Goal: Find specific page/section: Find specific page/section

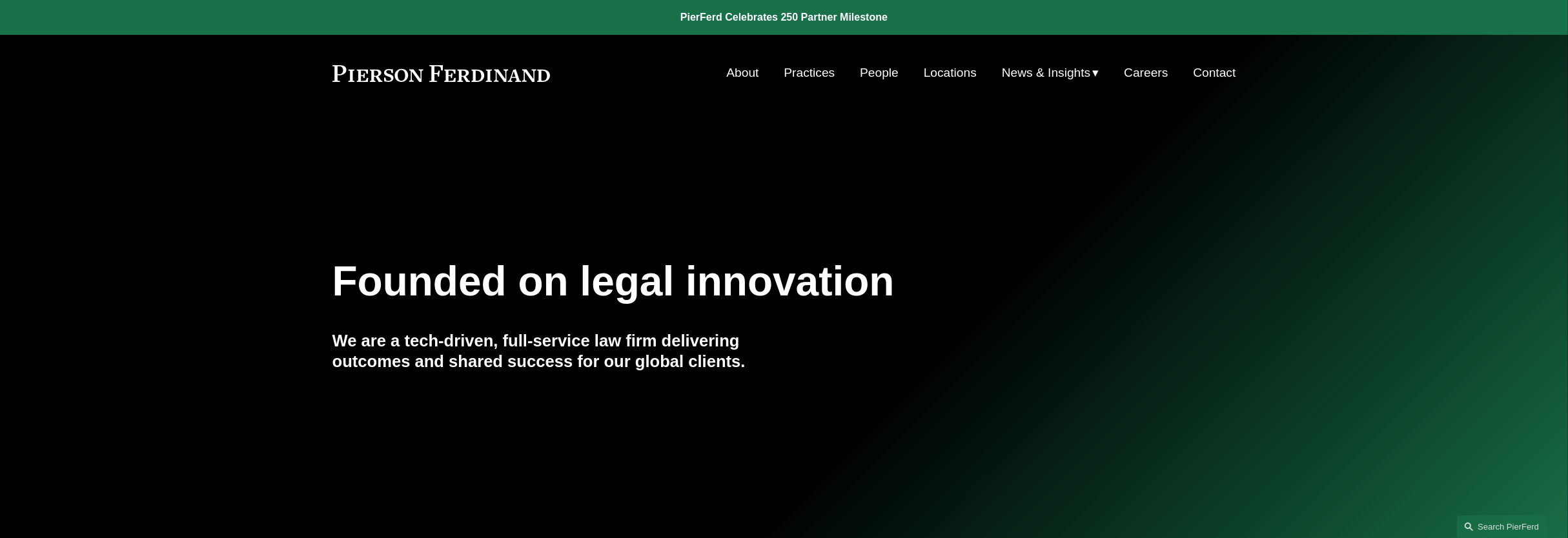
click at [873, 76] on link "People" at bounding box center [879, 73] width 38 height 25
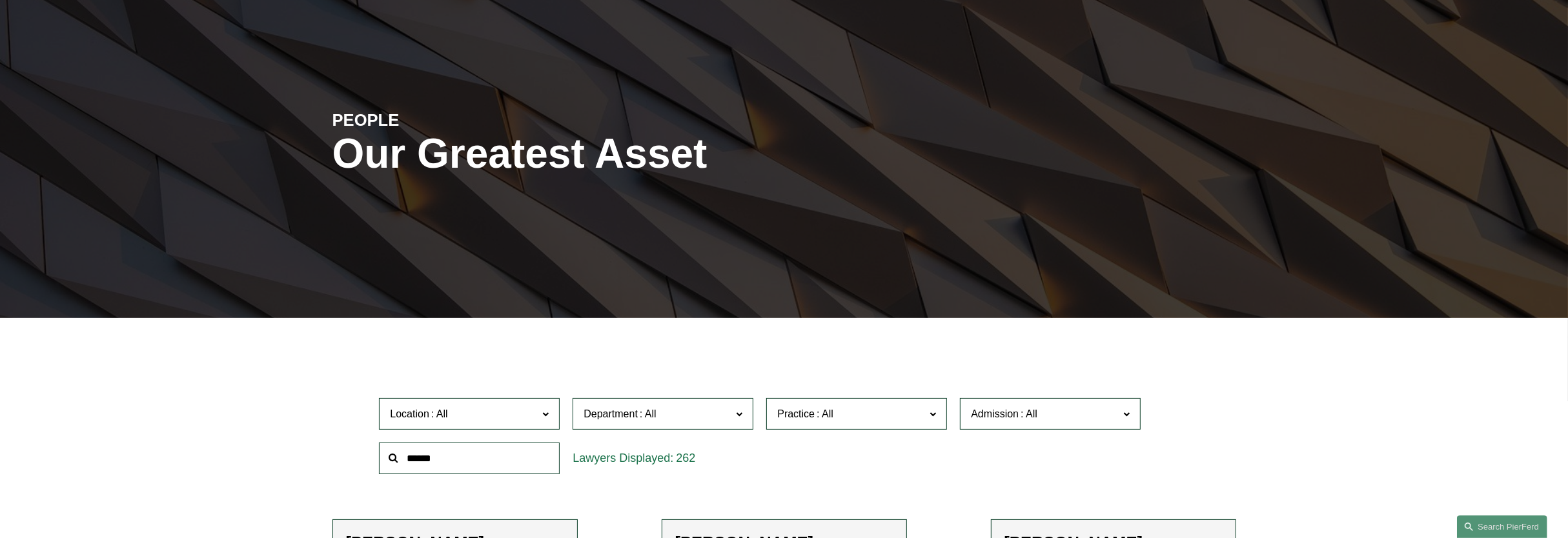
scroll to position [161, 0]
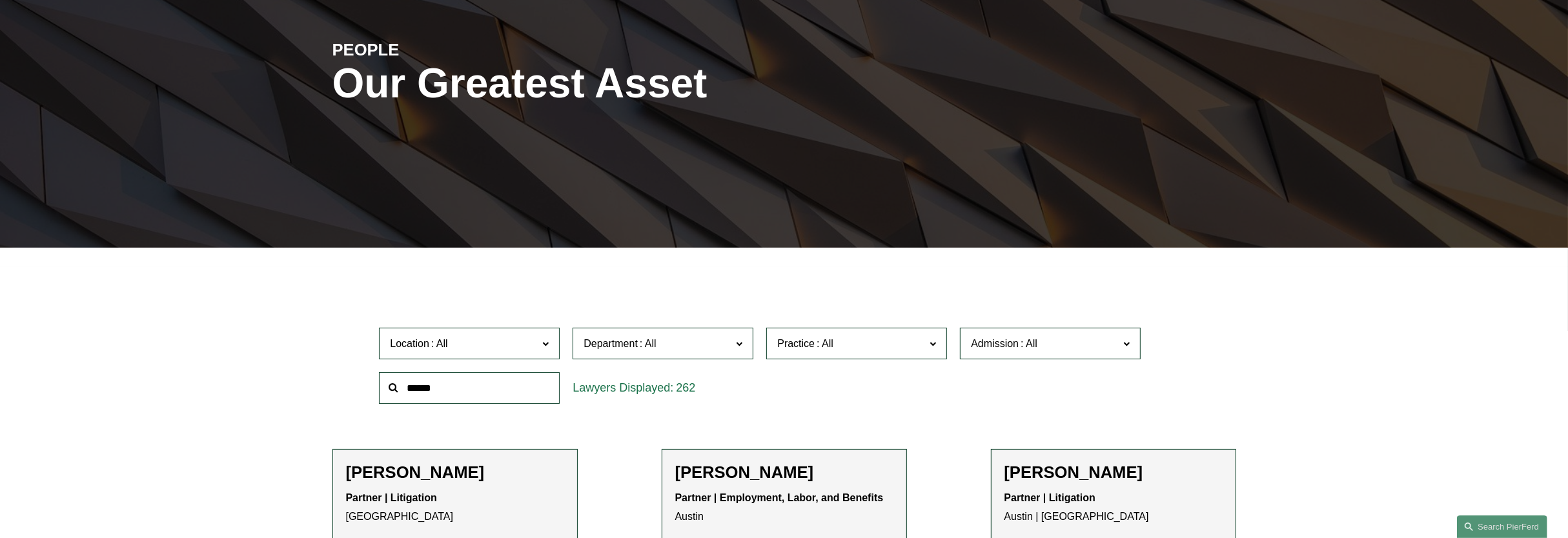
click at [523, 346] on span "Location" at bounding box center [463, 343] width 148 height 17
click at [1020, 344] on span at bounding box center [1028, 343] width 20 height 11
click at [0, 0] on link "[US_STATE]" at bounding box center [0, 0] width 0 height 0
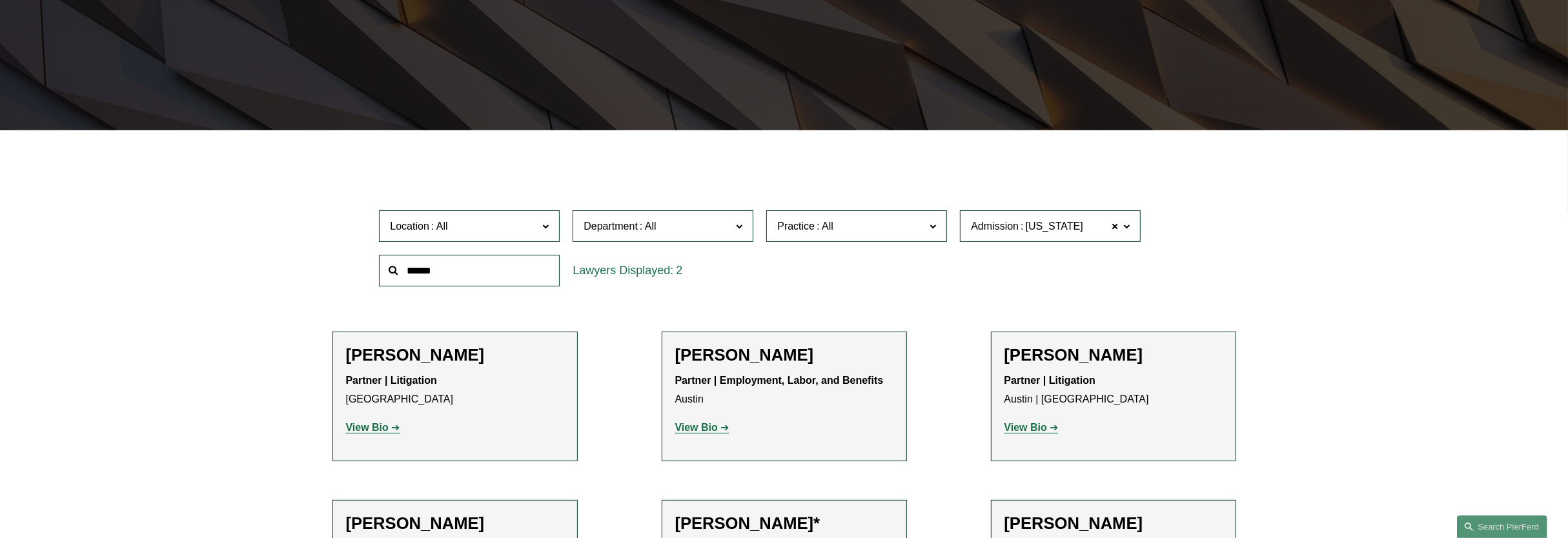
scroll to position [284, 0]
